Goal: Manage account settings

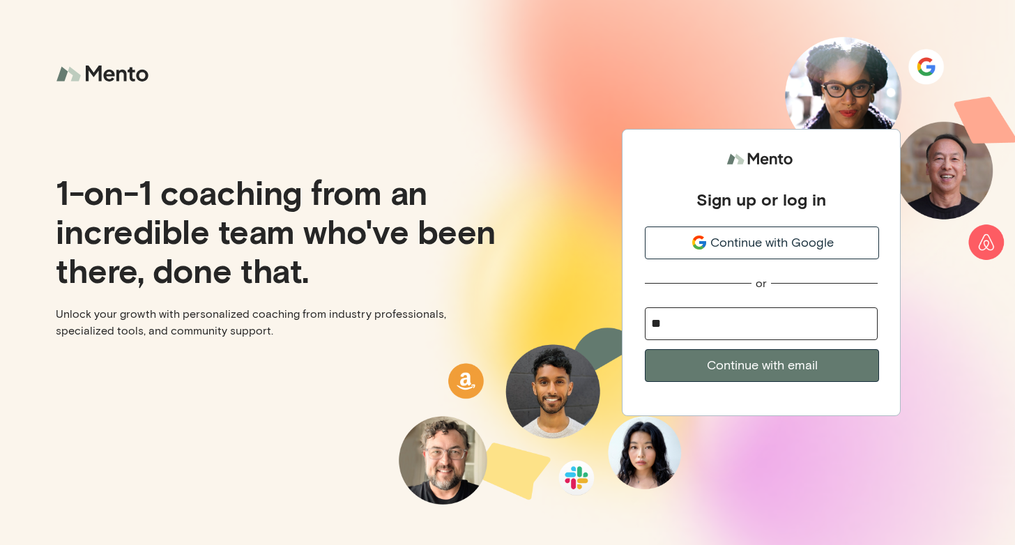
type input "*"
type input "**********"
click at [761, 362] on button "Continue with email" at bounding box center [762, 365] width 234 height 33
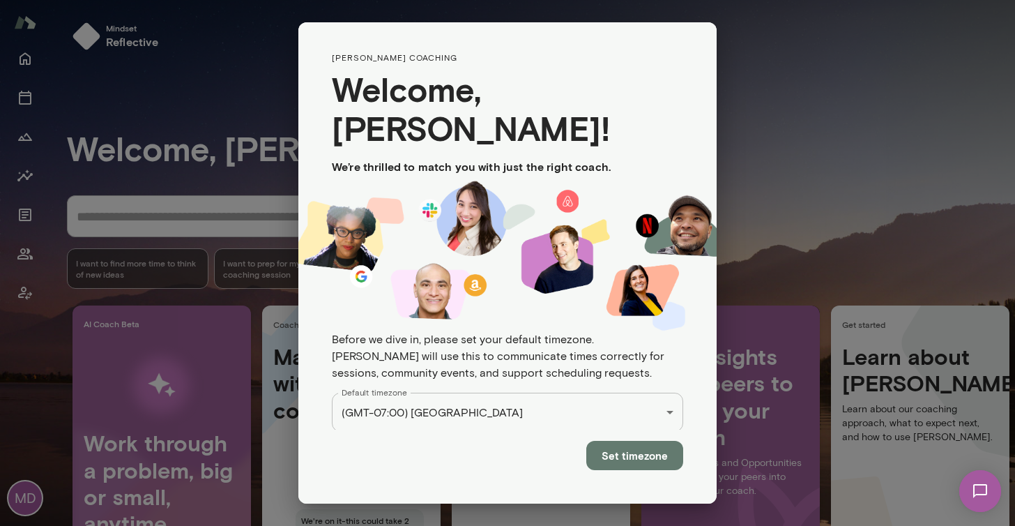
click at [479, 0] on div "**********" at bounding box center [507, 0] width 1015 height 0
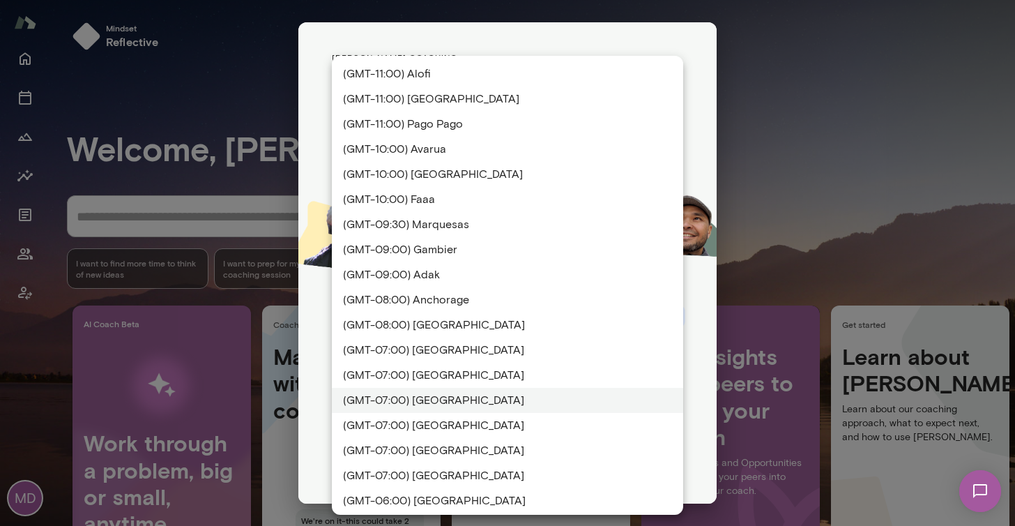
click at [443, 401] on li "(GMT-07:00) Los Angeles" at bounding box center [507, 400] width 351 height 25
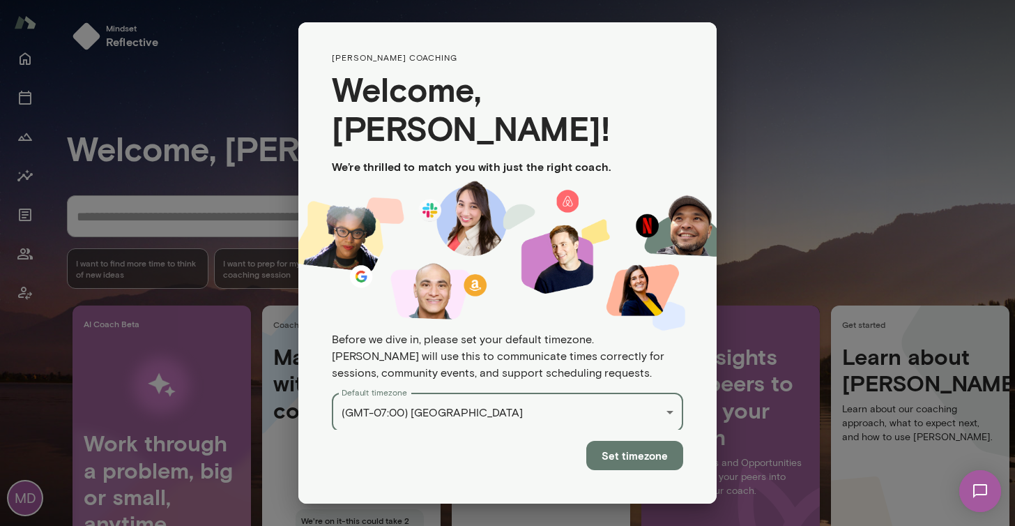
click at [634, 441] on button "Set timezone" at bounding box center [634, 455] width 97 height 29
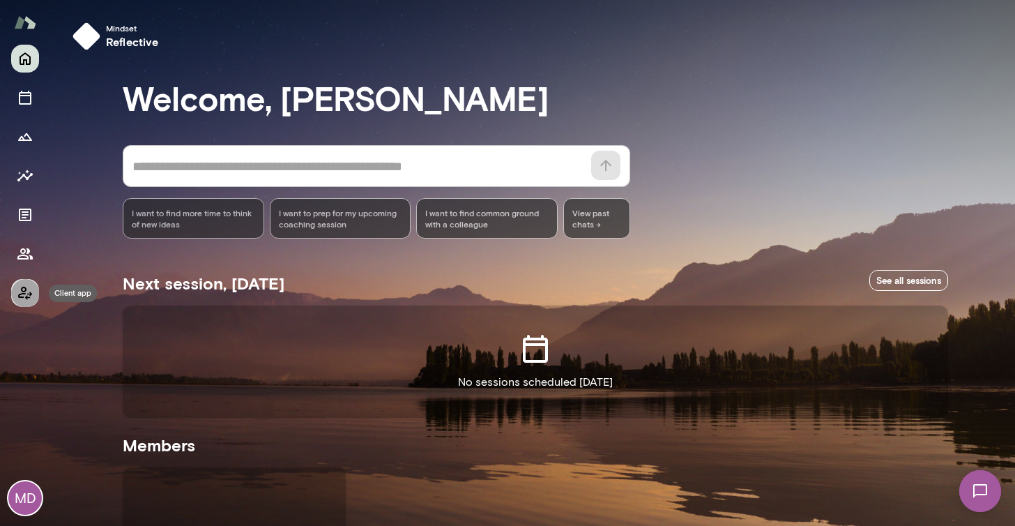
click at [24, 289] on icon "Client app" at bounding box center [25, 292] width 17 height 17
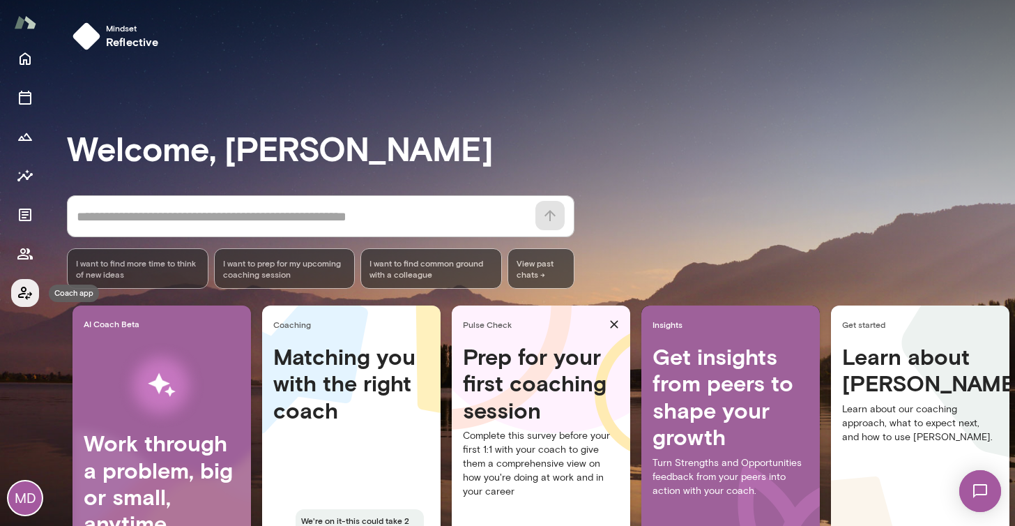
click at [24, 291] on icon "Coach app" at bounding box center [25, 292] width 14 height 13
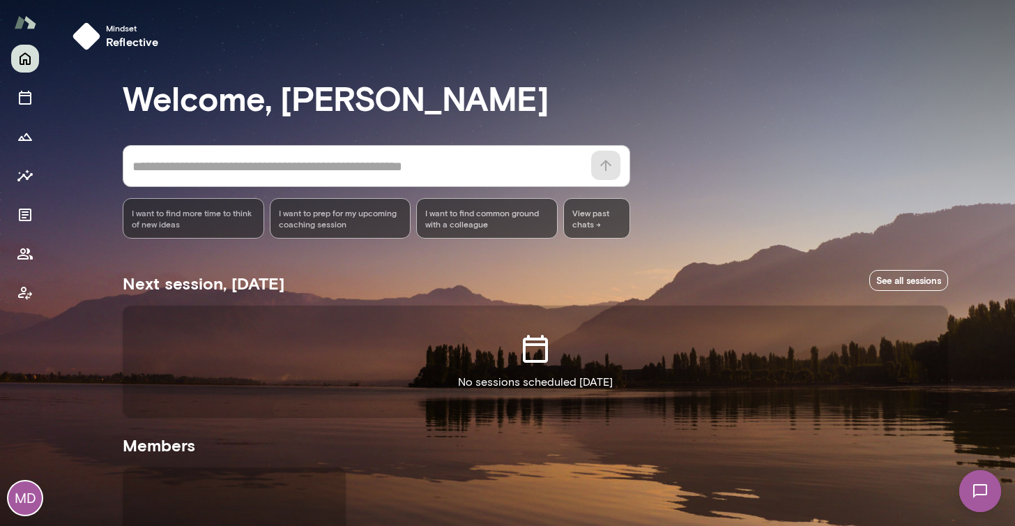
click at [30, 512] on div "MD" at bounding box center [24, 497] width 33 height 33
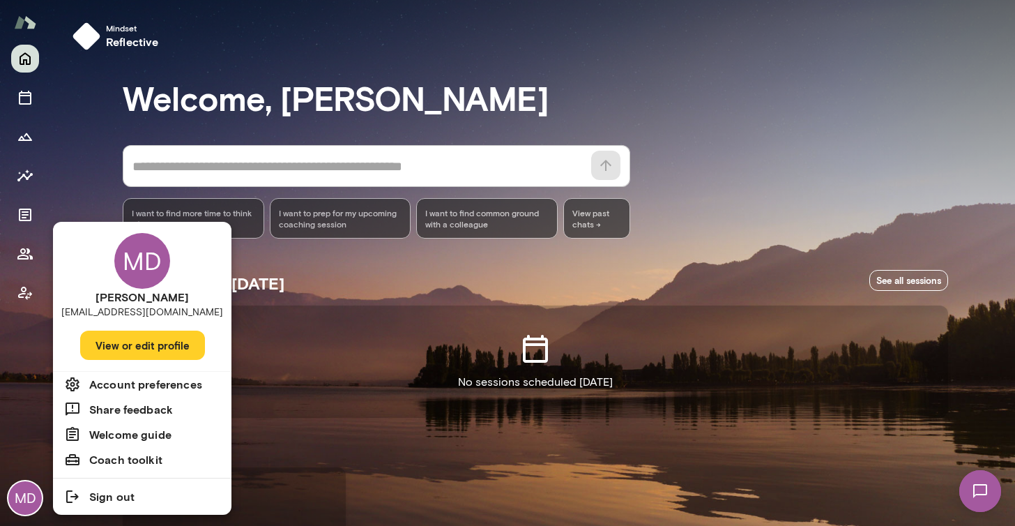
click at [132, 345] on button "View or edit profile" at bounding box center [142, 344] width 125 height 29
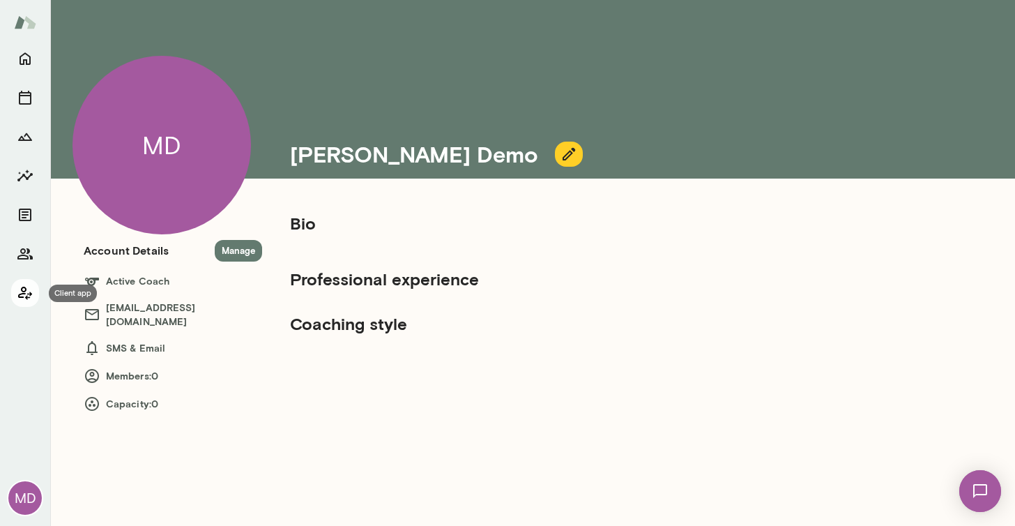
click at [24, 292] on icon "Client app" at bounding box center [25, 292] width 14 height 13
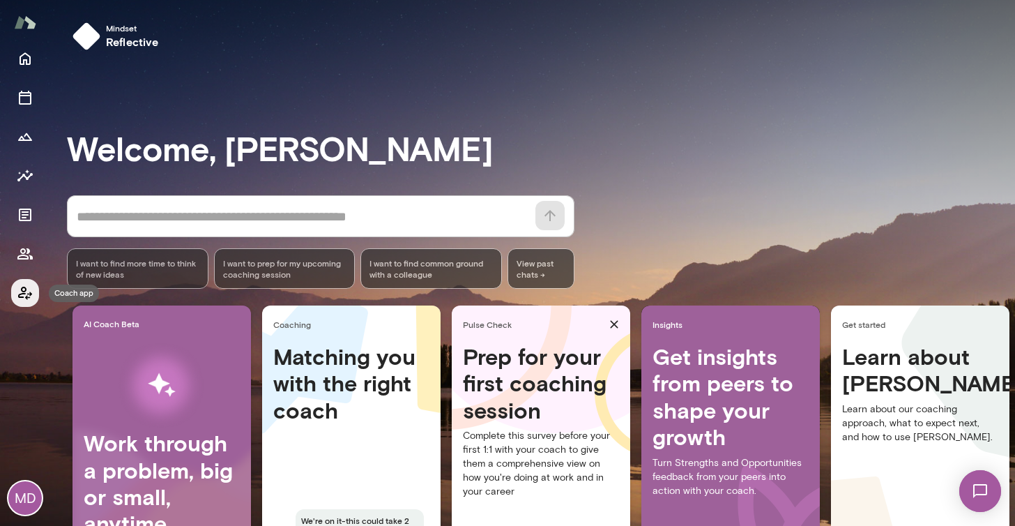
click at [17, 296] on icon "Coach app" at bounding box center [25, 292] width 17 height 17
